Goal: Task Accomplishment & Management: Use online tool/utility

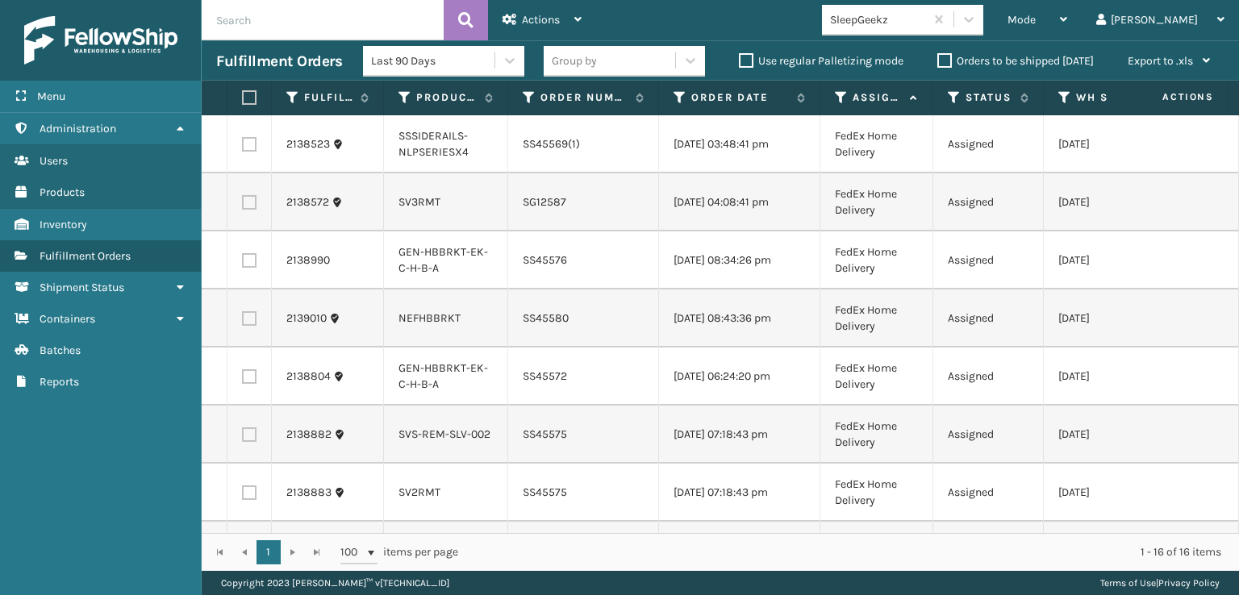
click at [256, 94] on th at bounding box center [249, 98] width 44 height 35
click at [252, 98] on label at bounding box center [247, 97] width 10 height 15
click at [243, 98] on input "checkbox" at bounding box center [242, 98] width 1 height 10
checkbox input "true"
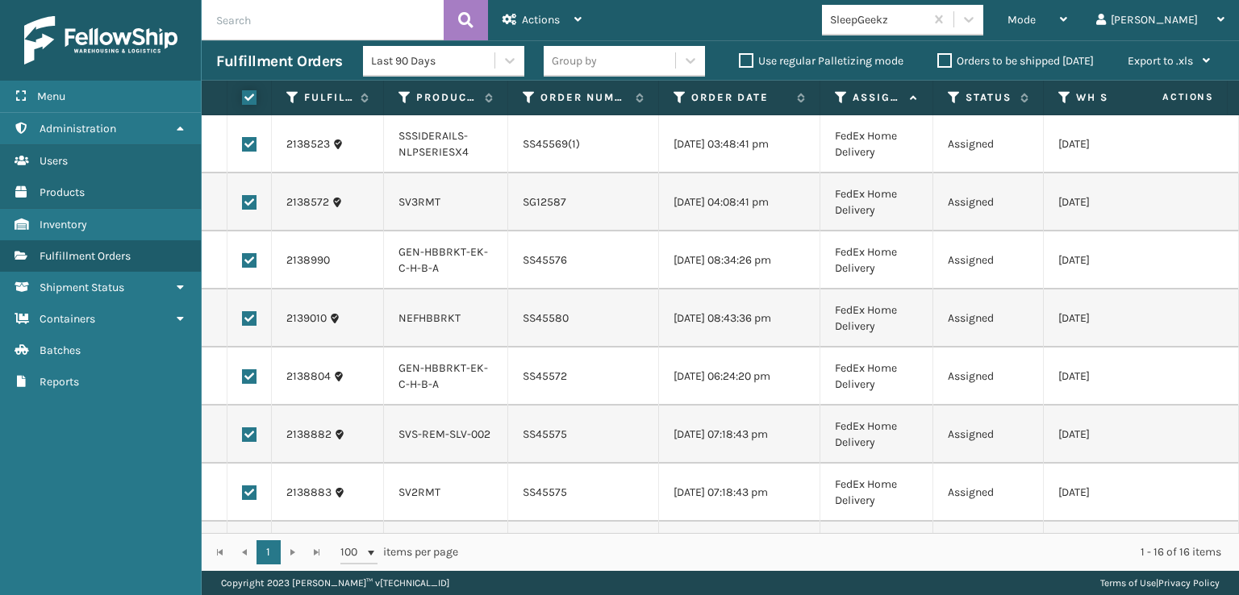
checkbox input "true"
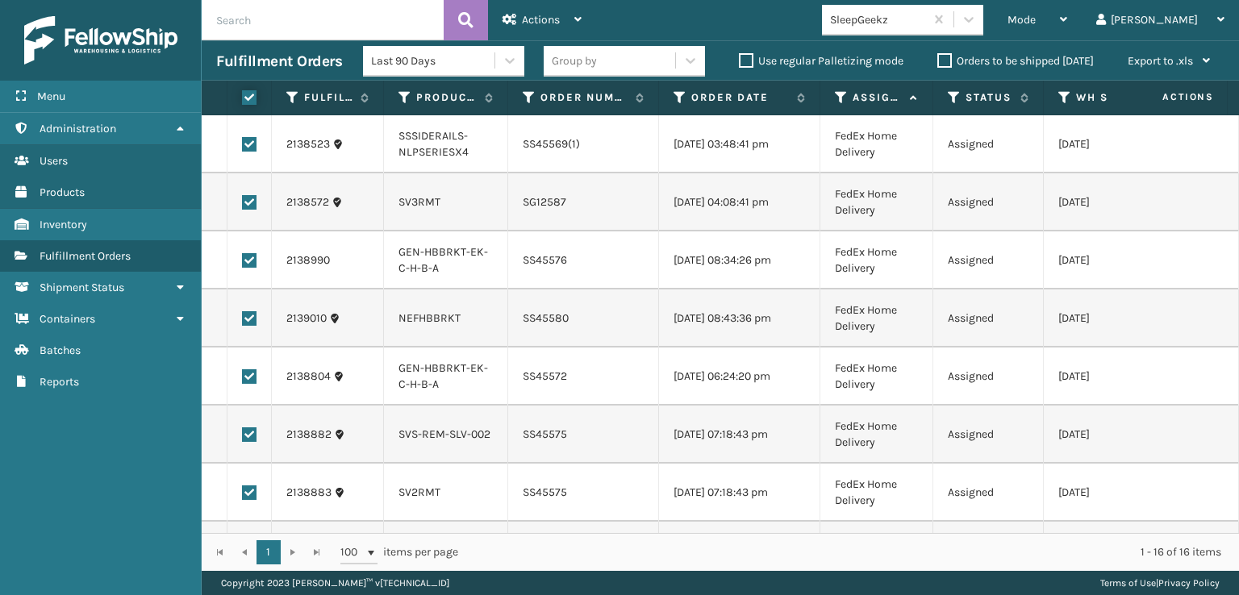
checkbox input "true"
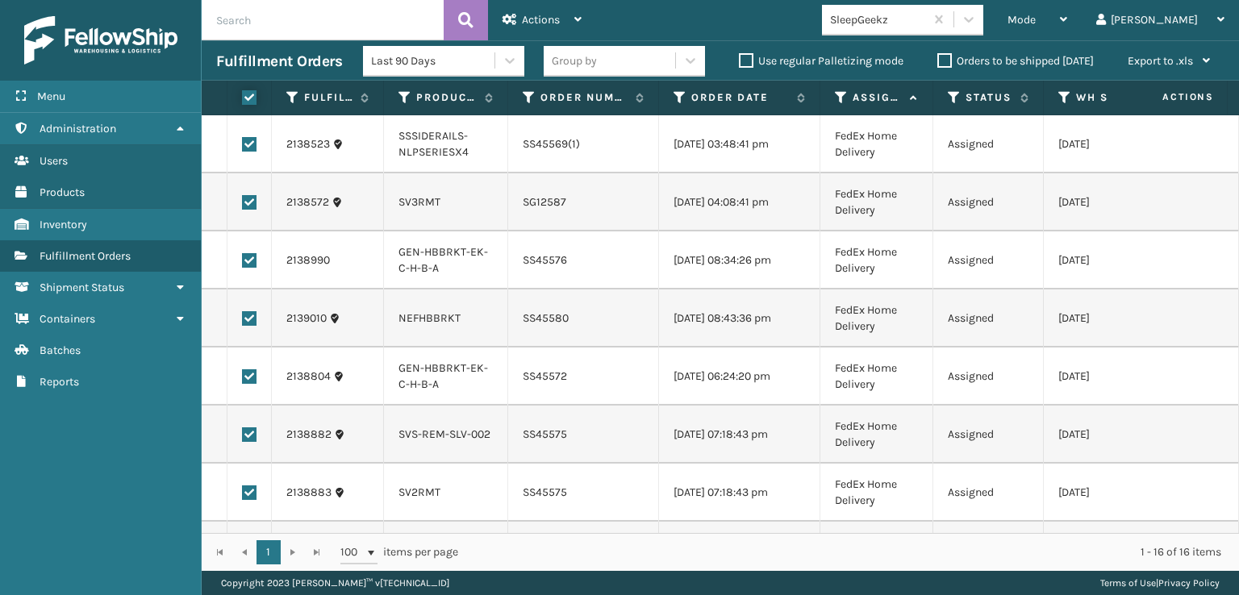
checkbox input "true"
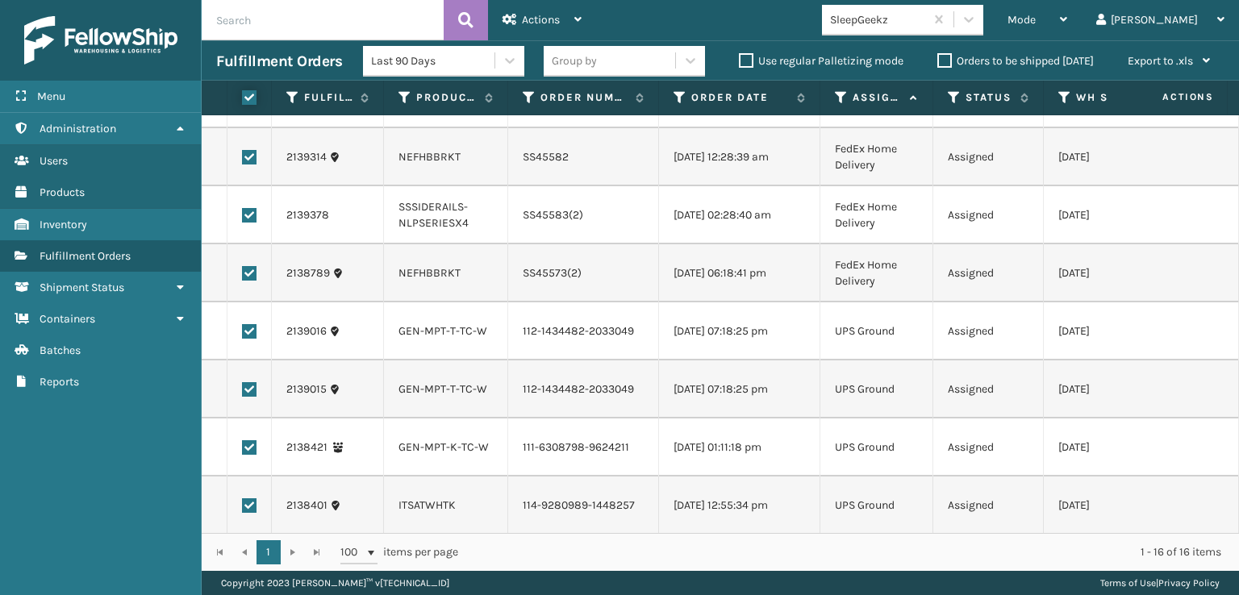
scroll to position [522, 0]
click at [252, 381] on label at bounding box center [249, 388] width 15 height 15
click at [243, 381] on input "checkbox" at bounding box center [242, 386] width 1 height 10
checkbox input "false"
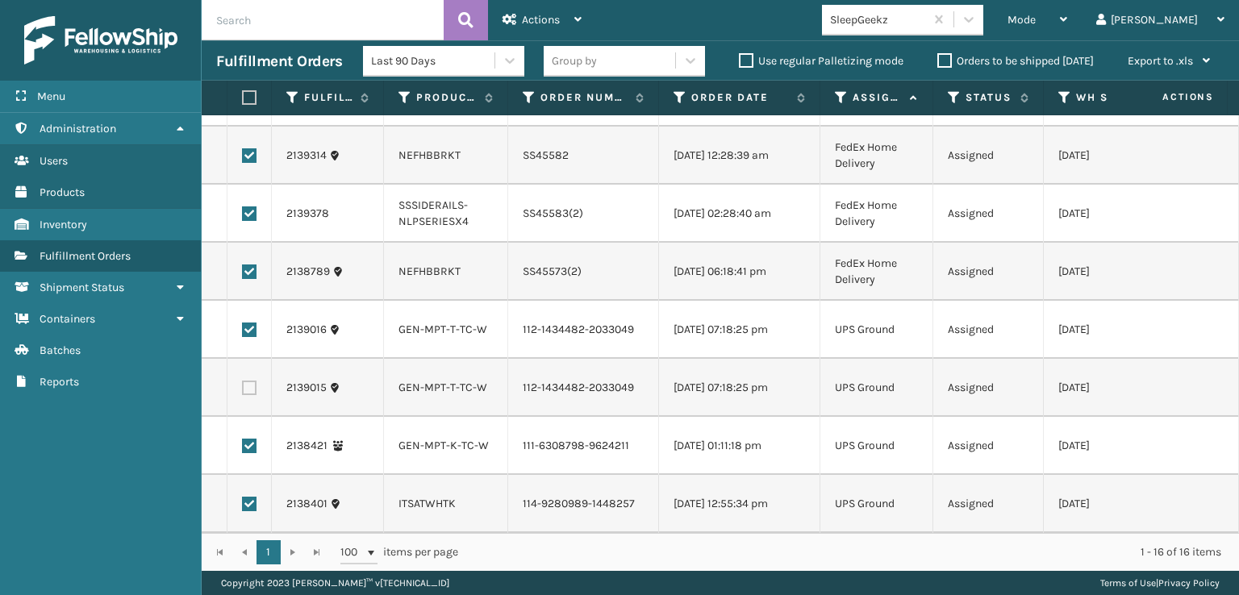
click at [254, 439] on label at bounding box center [249, 446] width 15 height 15
click at [243, 439] on input "checkbox" at bounding box center [242, 444] width 1 height 10
checkbox input "false"
click at [250, 497] on label at bounding box center [249, 504] width 15 height 15
click at [243, 497] on input "checkbox" at bounding box center [242, 502] width 1 height 10
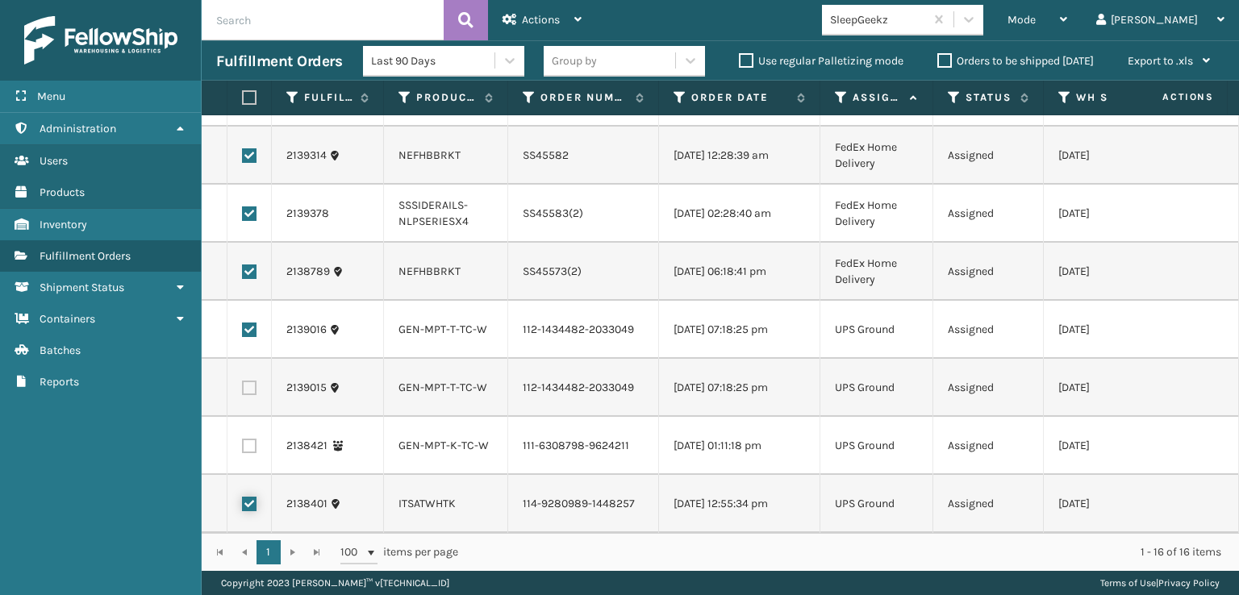
checkbox input "false"
click at [552, 14] on span "Actions" at bounding box center [541, 20] width 38 height 14
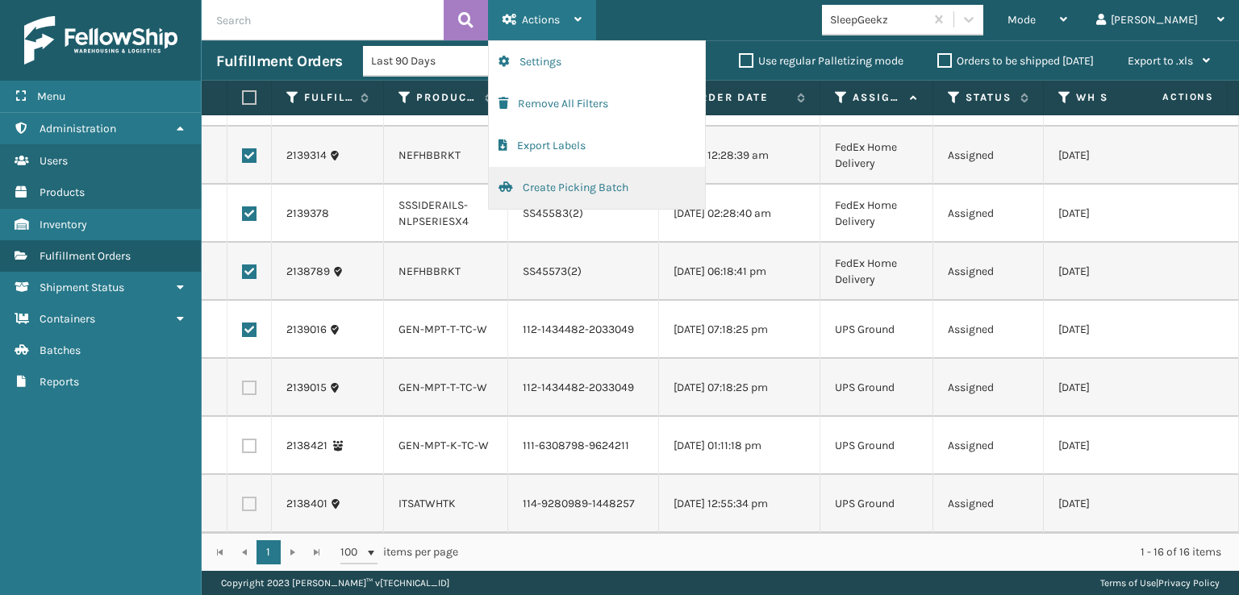
click at [552, 181] on button "Create Picking Batch" at bounding box center [597, 188] width 216 height 42
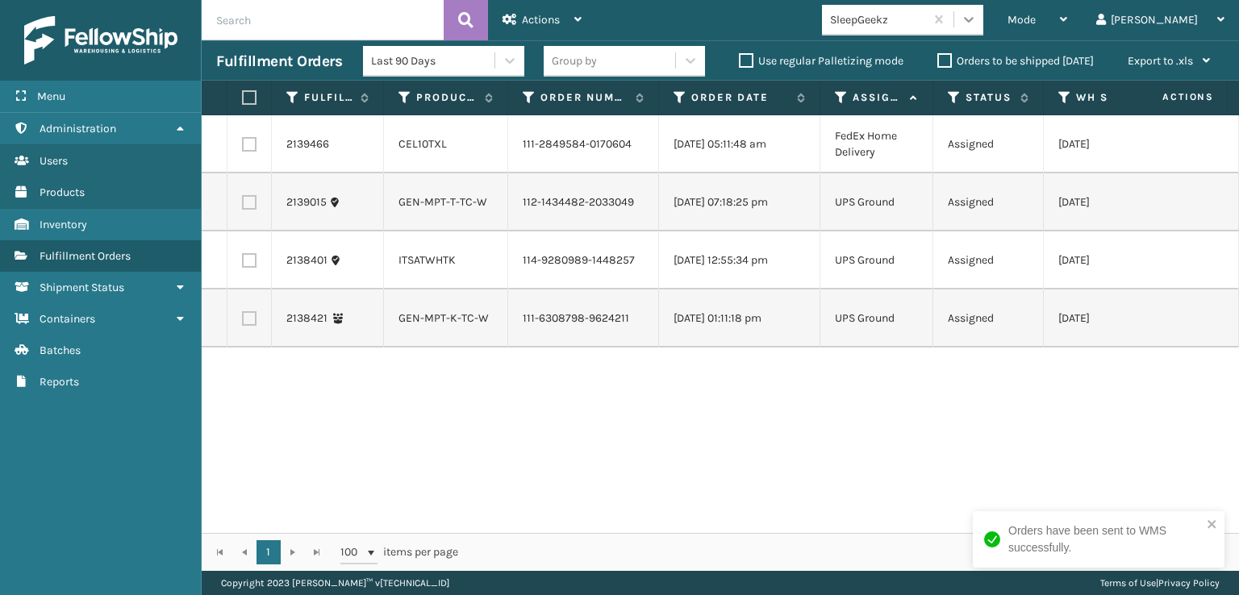
click at [983, 31] on div at bounding box center [968, 19] width 29 height 29
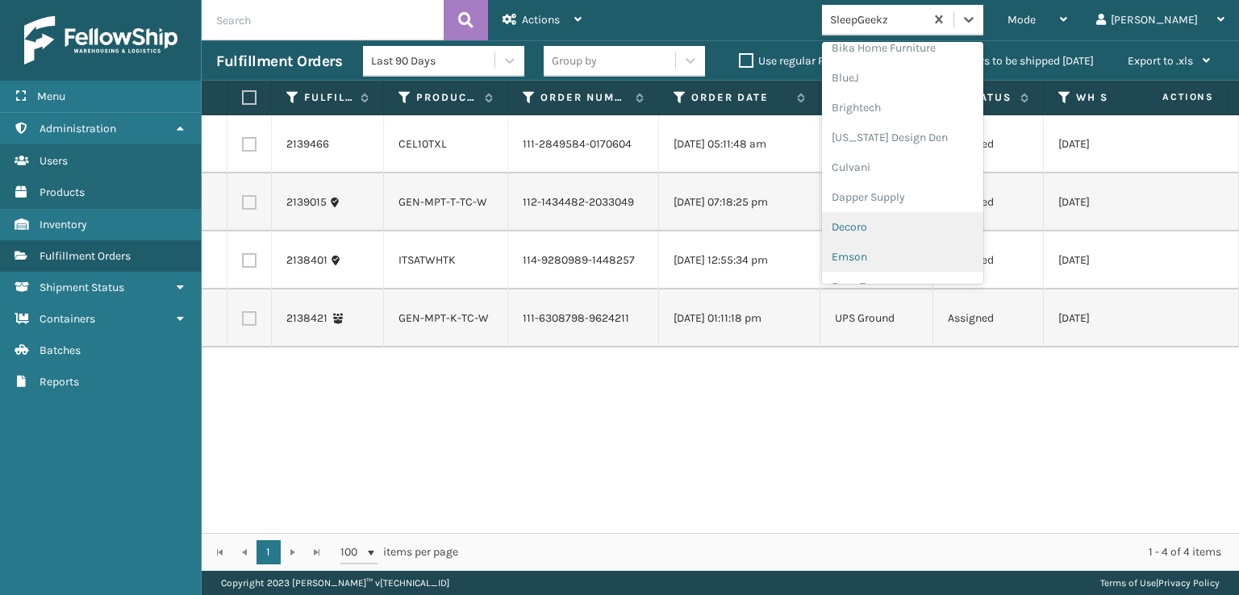
scroll to position [242, 0]
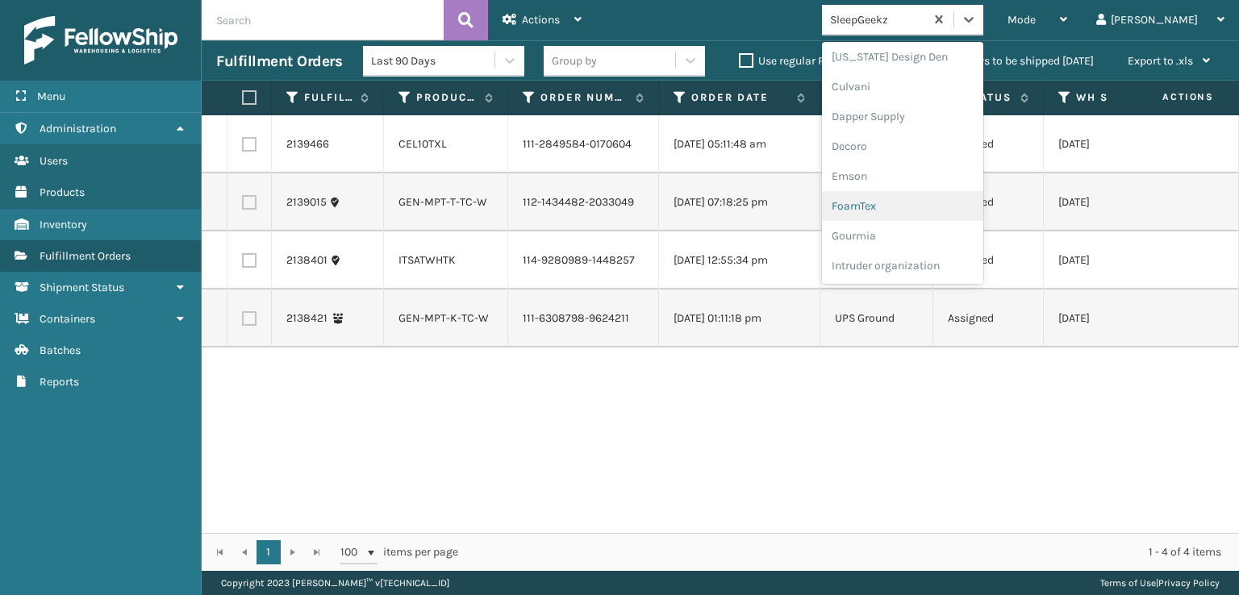
click at [923, 203] on div "FoamTex" at bounding box center [902, 206] width 161 height 30
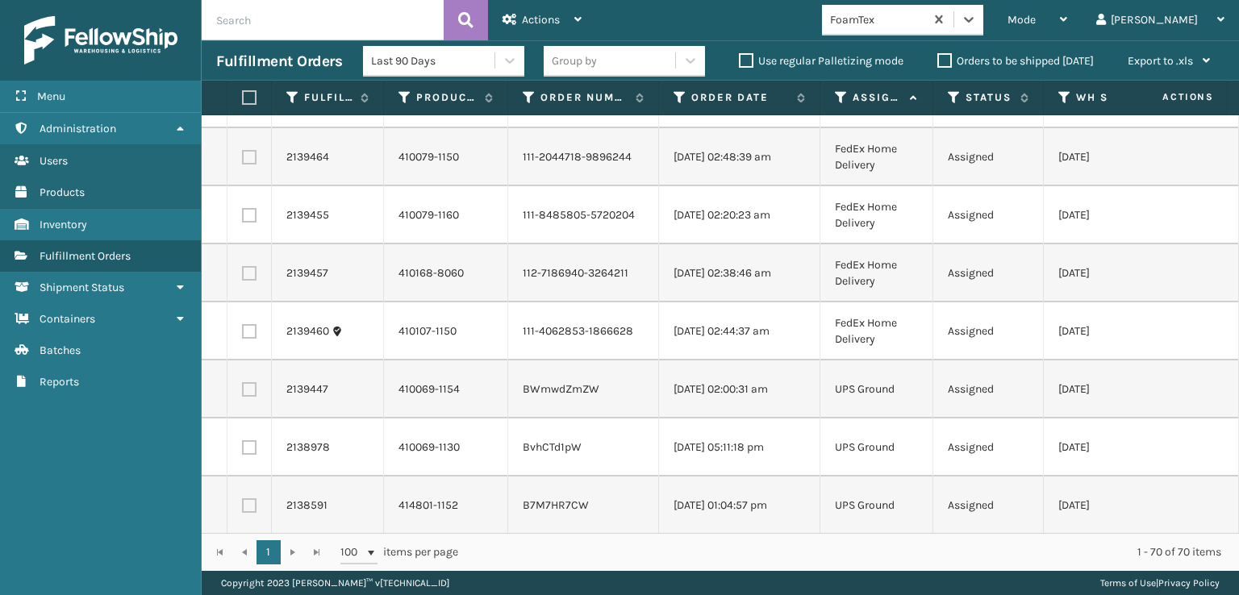
scroll to position [0, 0]
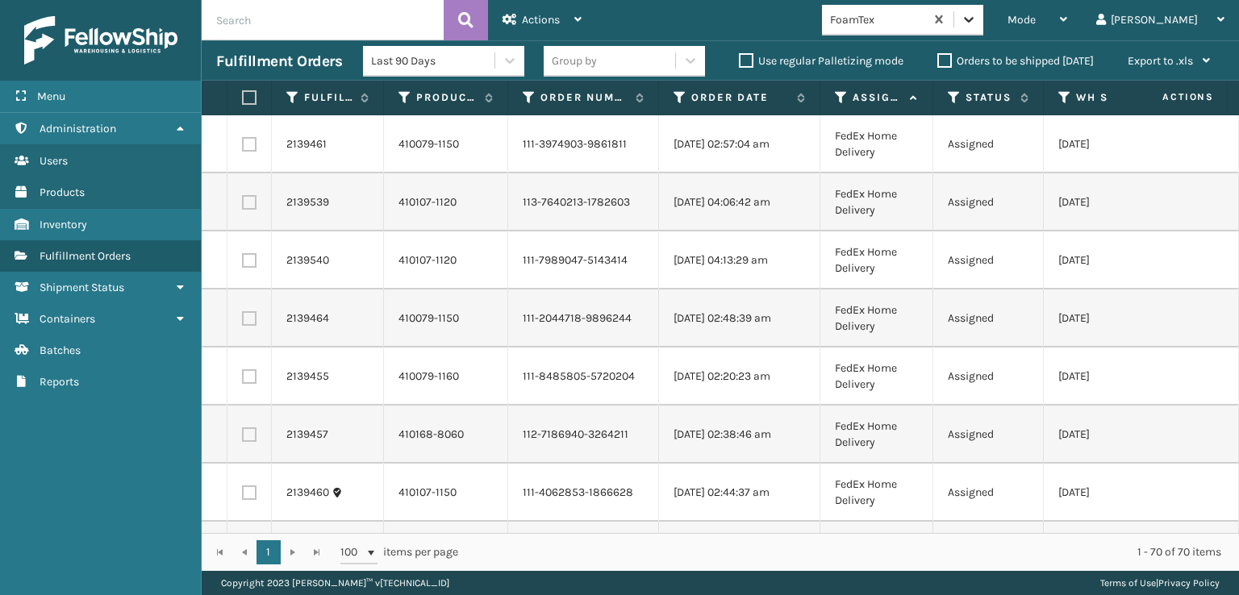
click at [976, 16] on icon at bounding box center [968, 19] width 16 height 16
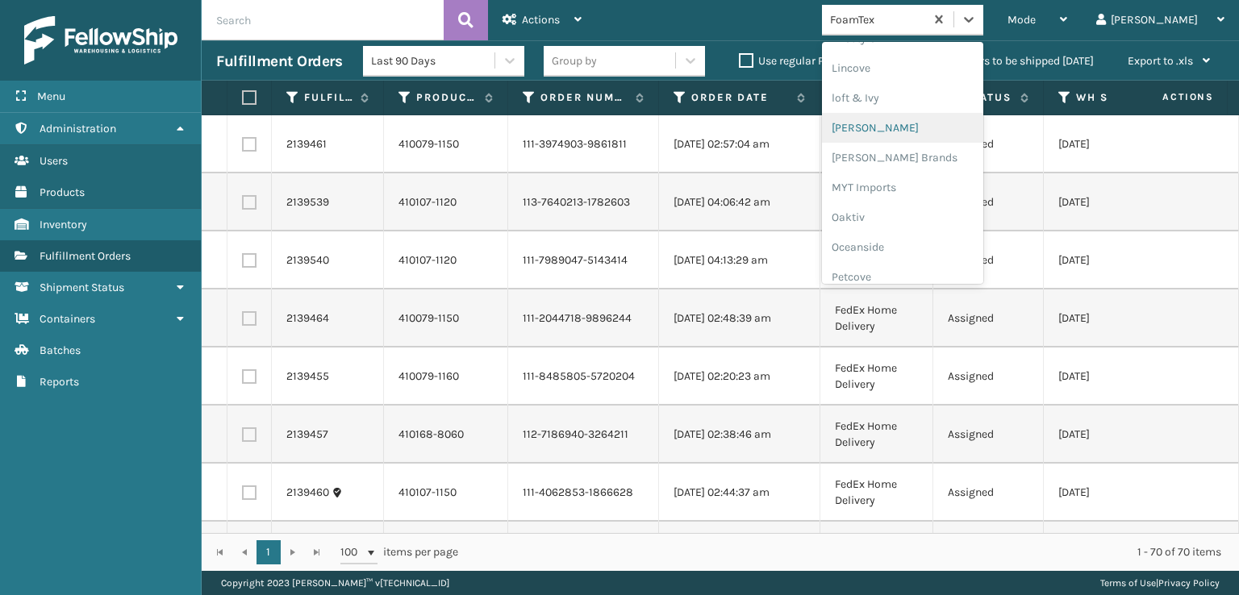
scroll to position [671, 0]
click at [938, 142] on div "[PERSON_NAME] Brands" at bounding box center [902, 135] width 161 height 30
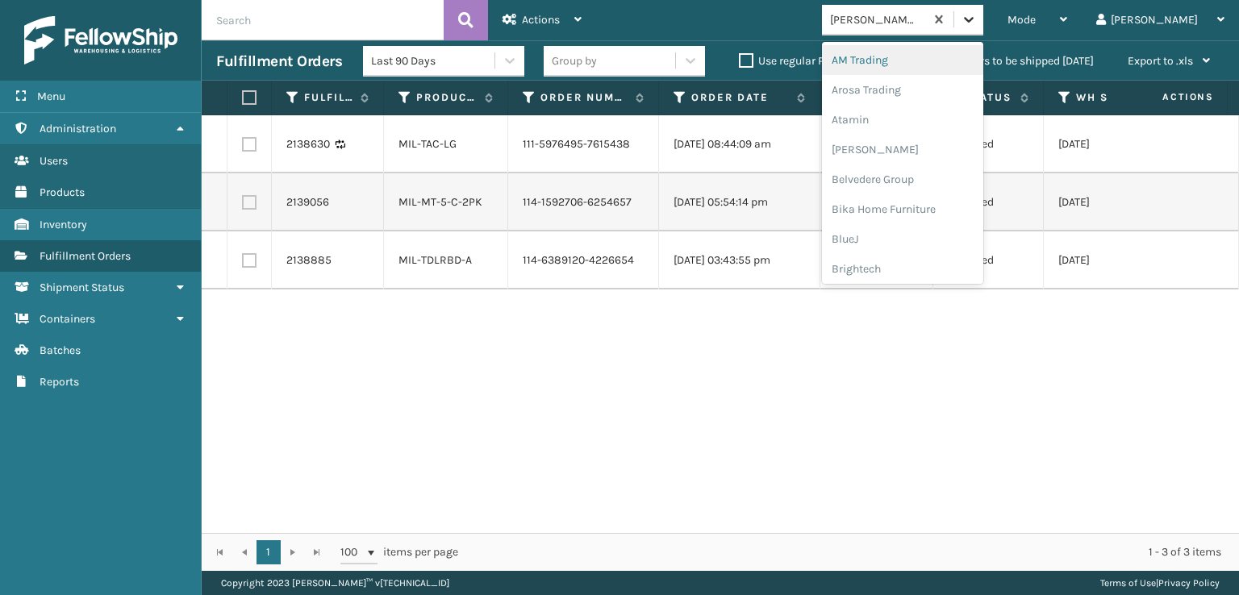
click at [983, 28] on div at bounding box center [968, 19] width 29 height 29
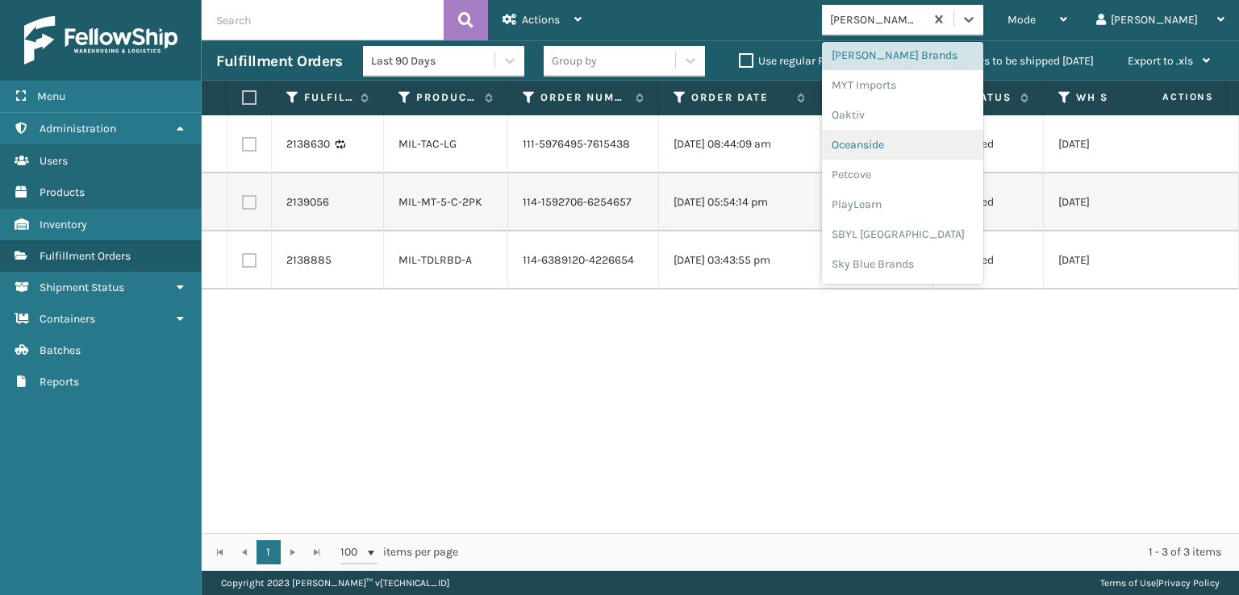
scroll to position [809, 0]
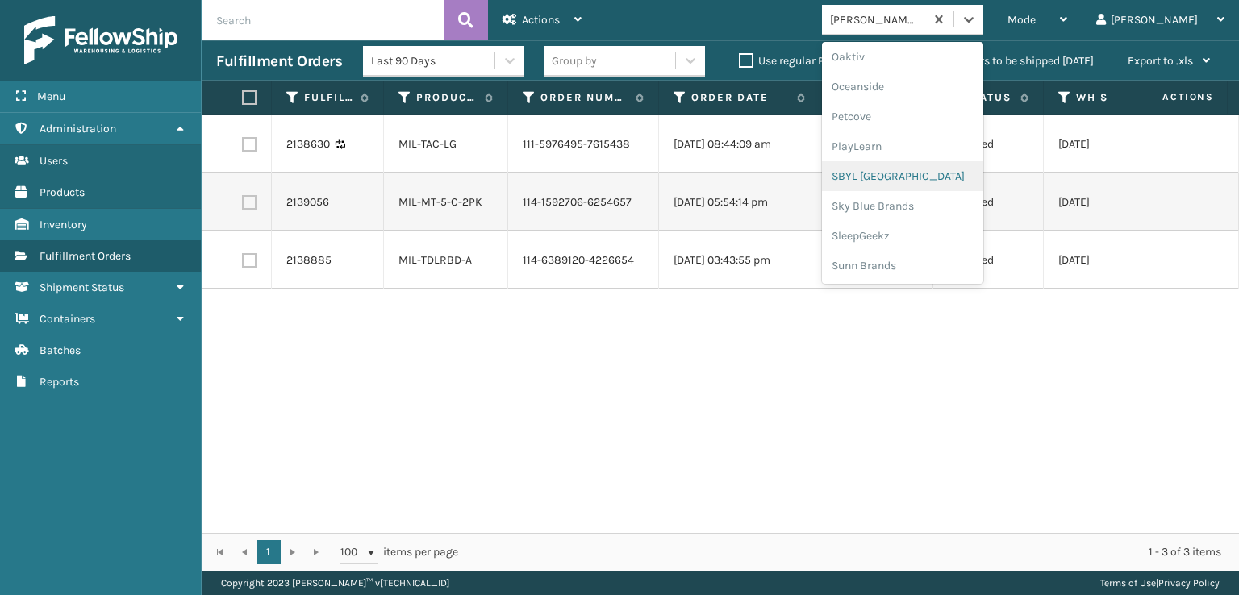
click at [942, 169] on div "SBYL [GEOGRAPHIC_DATA]" at bounding box center [902, 176] width 161 height 30
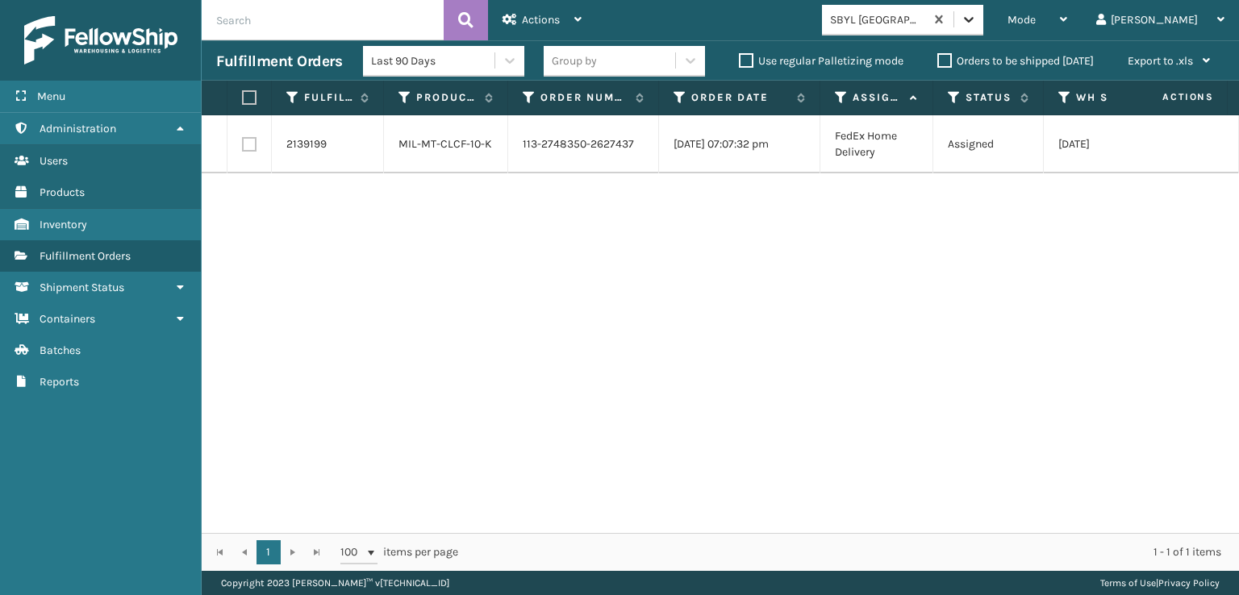
click at [983, 20] on div at bounding box center [968, 19] width 29 height 29
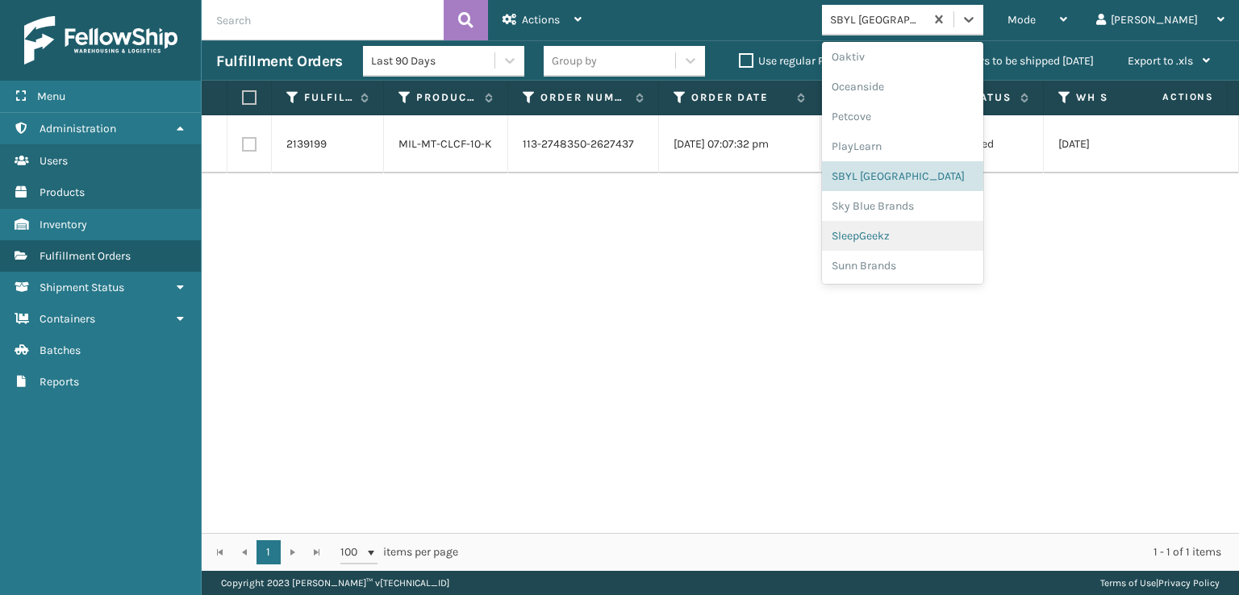
click at [934, 236] on div "SleepGeekz" at bounding box center [902, 236] width 161 height 30
